Goal: Communication & Community: Participate in discussion

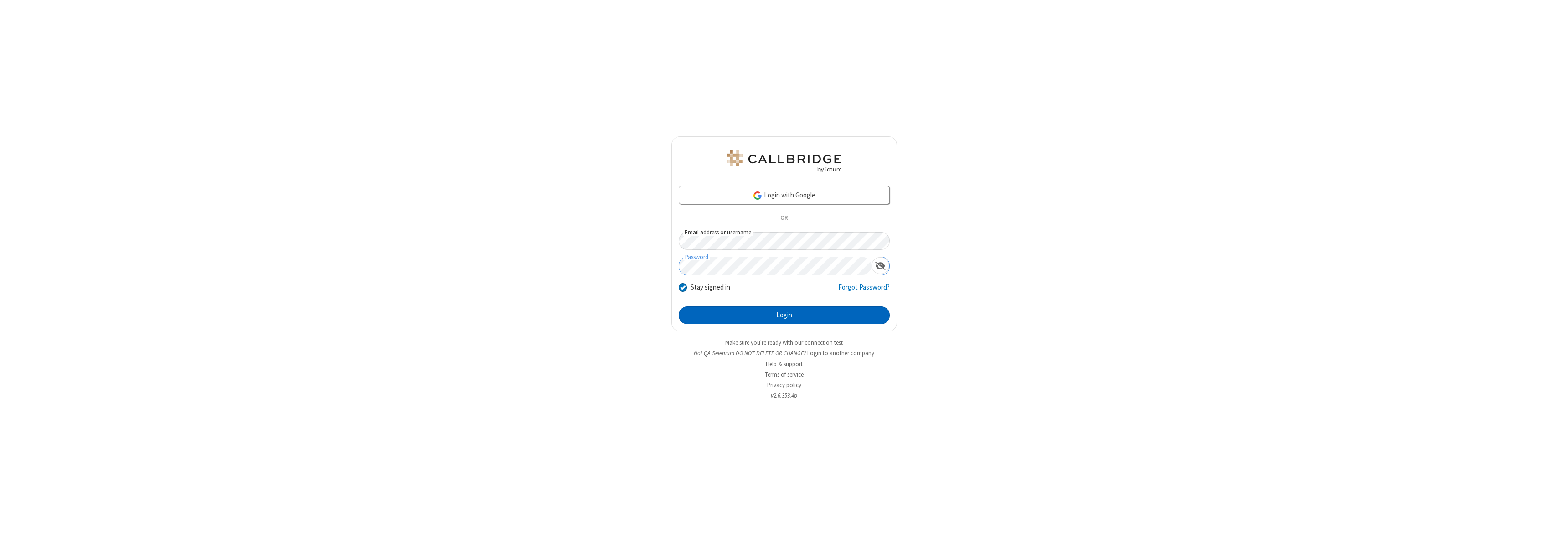
click at [784, 315] on button "Login" at bounding box center [784, 315] width 211 height 18
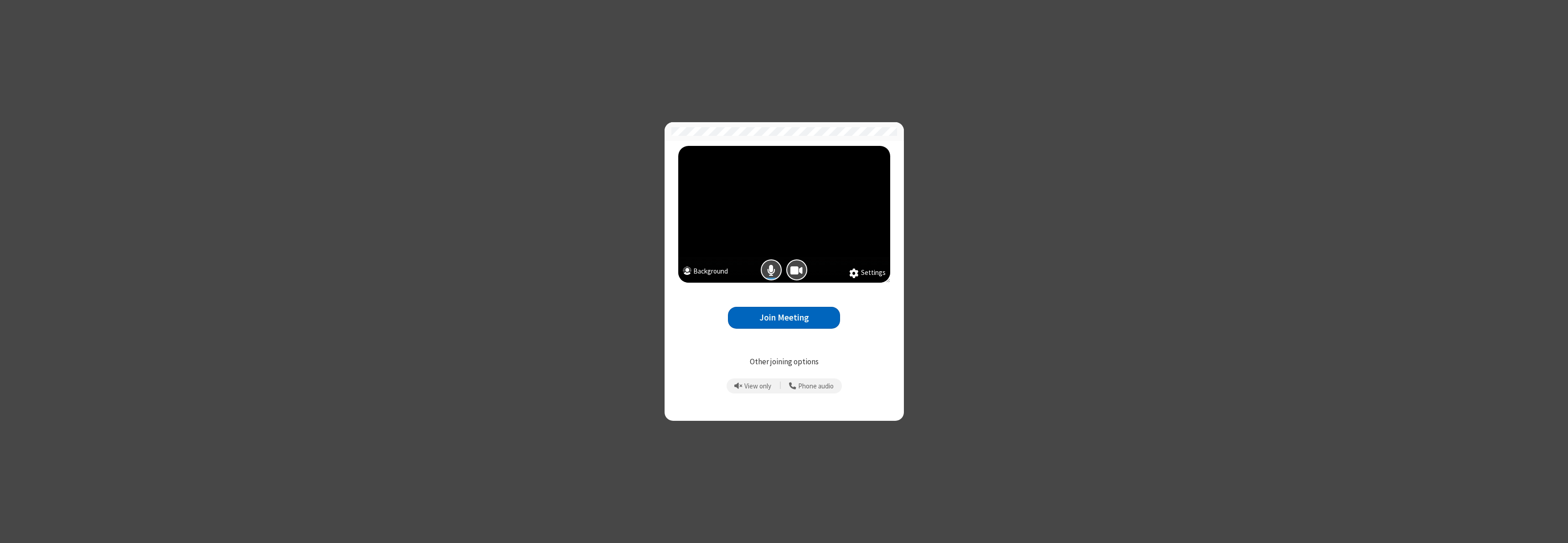
click at [784, 317] on button "Join Meeting" at bounding box center [784, 318] width 112 height 23
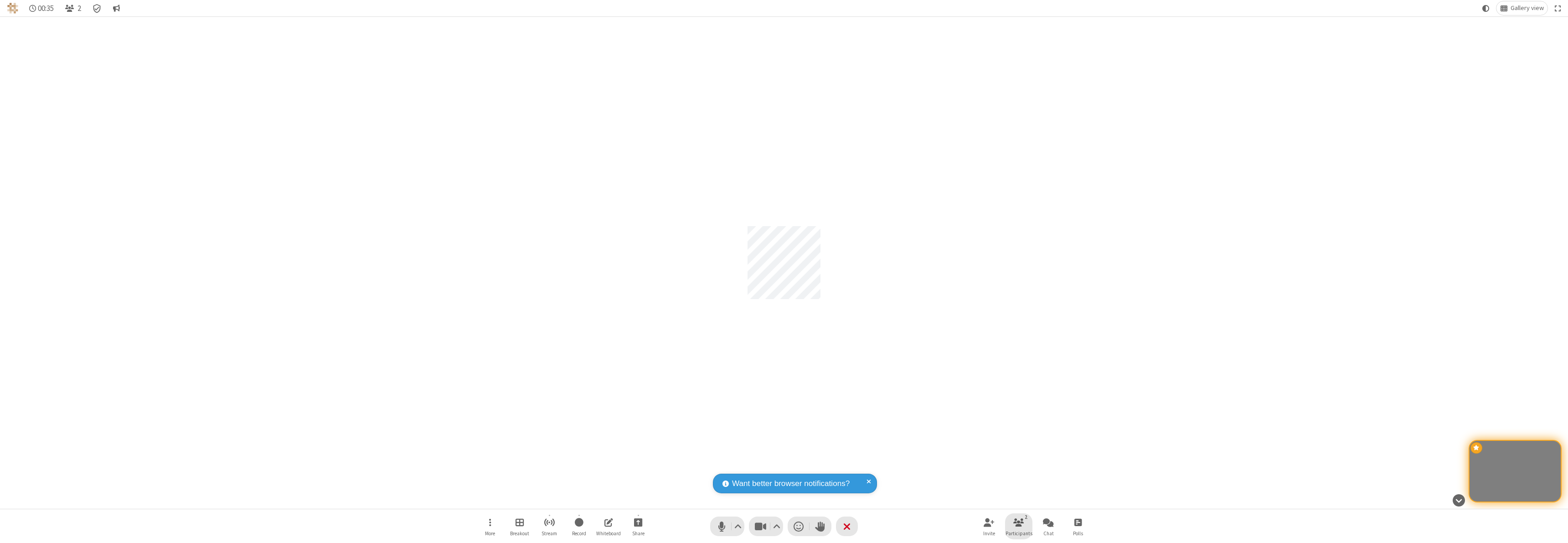
click at [1019, 533] on span "Participants" at bounding box center [1019, 533] width 27 height 5
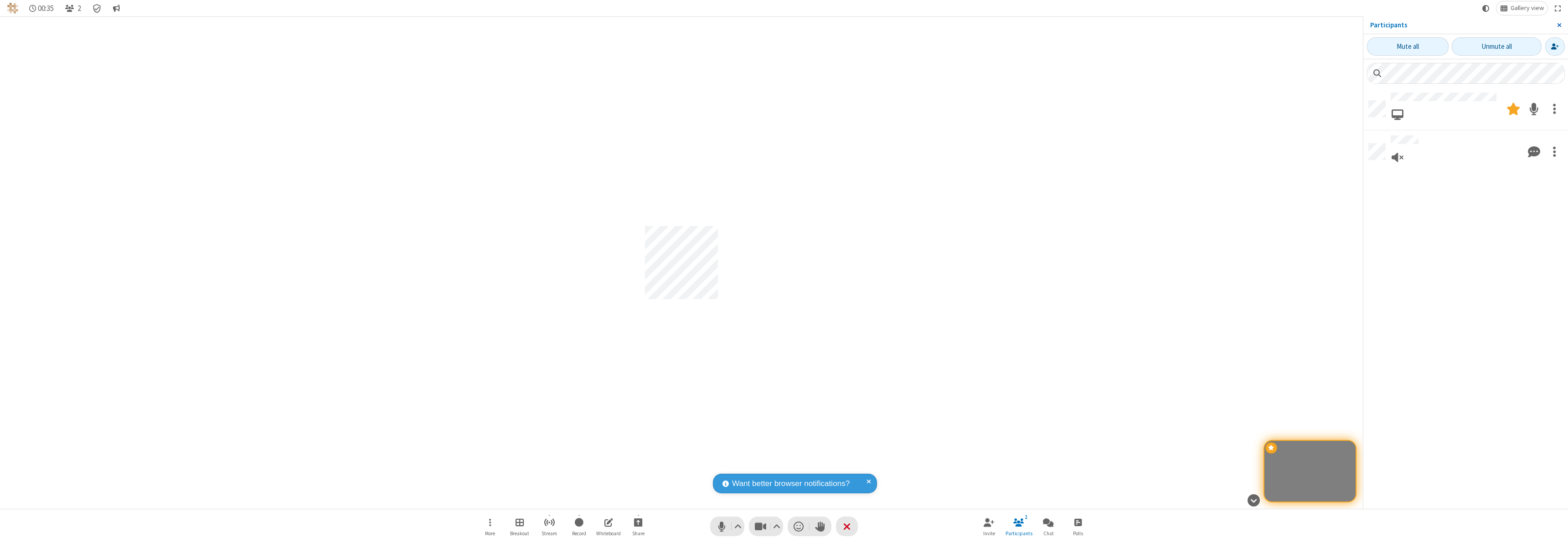
click at [1559, 25] on span "Close sidebar" at bounding box center [1559, 25] width 4 height 7
